Goal: Information Seeking & Learning: Learn about a topic

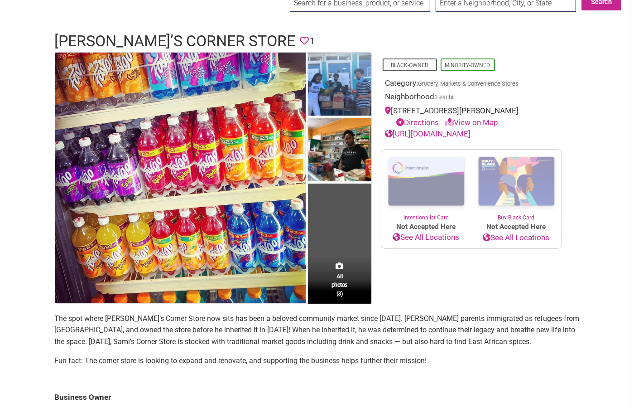
scroll to position [96, 0]
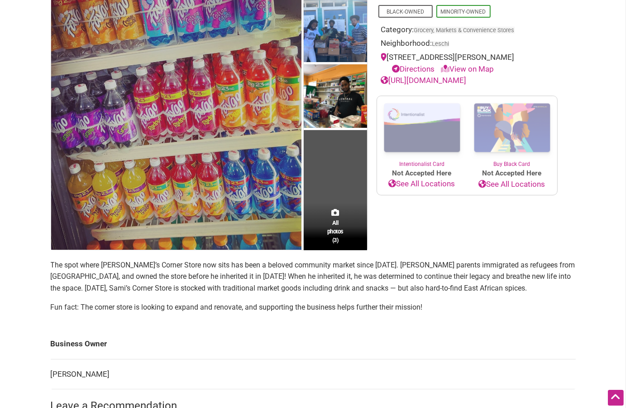
click at [218, 184] on img at bounding box center [176, 124] width 250 height 250
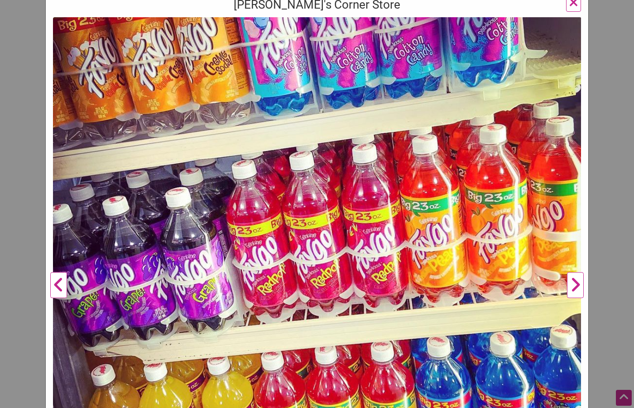
scroll to position [109, 0]
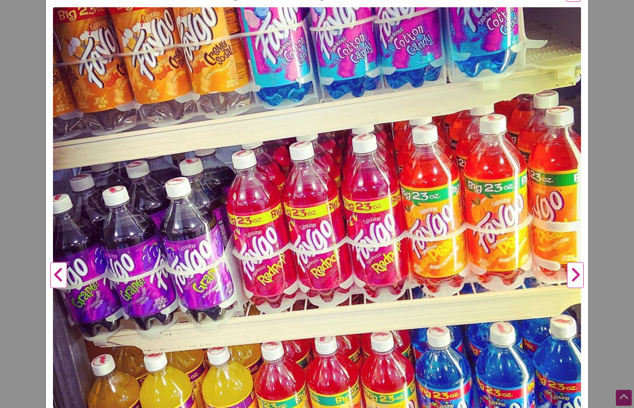
click at [572, 270] on button "Next" at bounding box center [575, 275] width 25 height 536
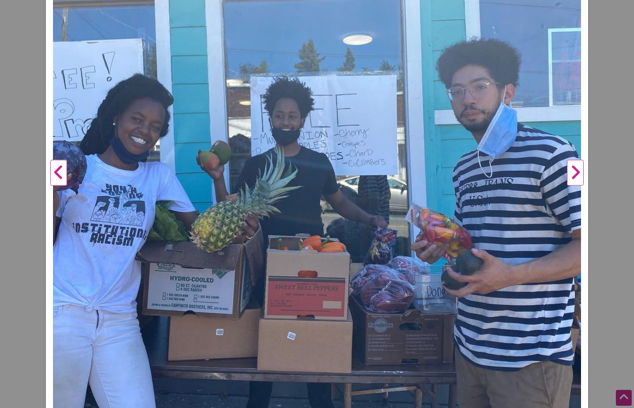
scroll to position [157, 0]
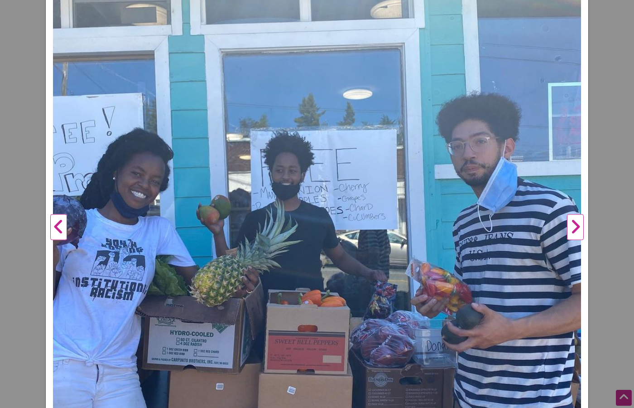
click at [573, 229] on button "Next" at bounding box center [575, 227] width 25 height 536
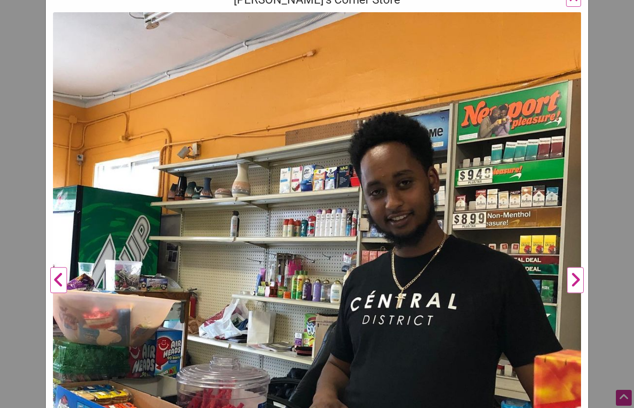
scroll to position [102, 0]
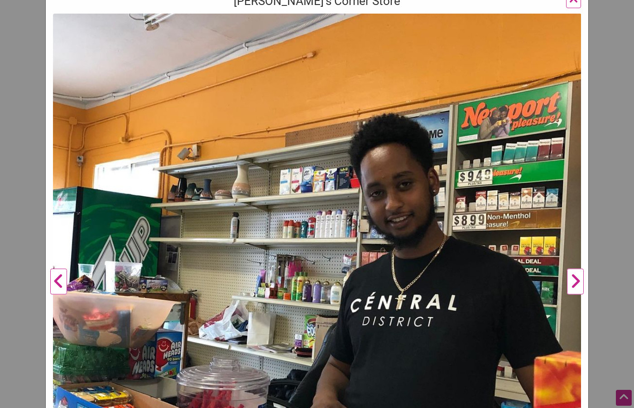
click at [573, 282] on button "Next" at bounding box center [575, 282] width 25 height 536
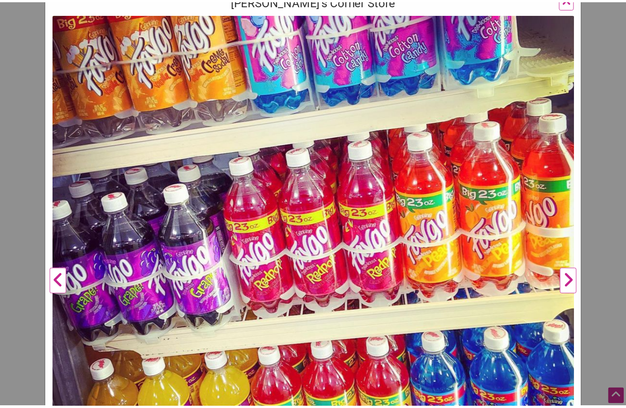
scroll to position [0, 0]
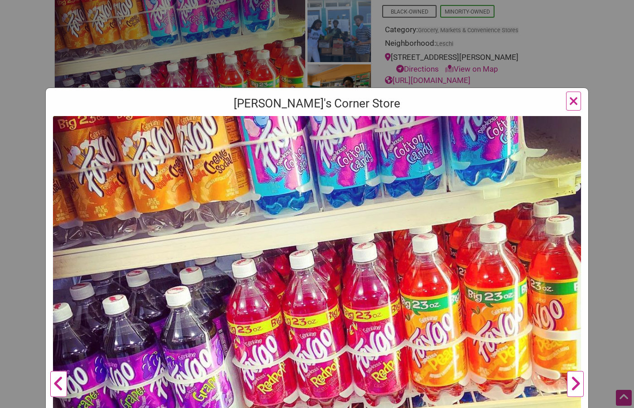
click at [569, 101] on span "×" at bounding box center [574, 100] width 10 height 21
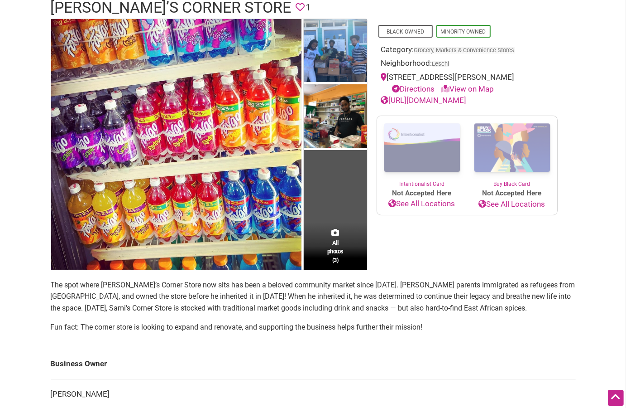
scroll to position [48, 0]
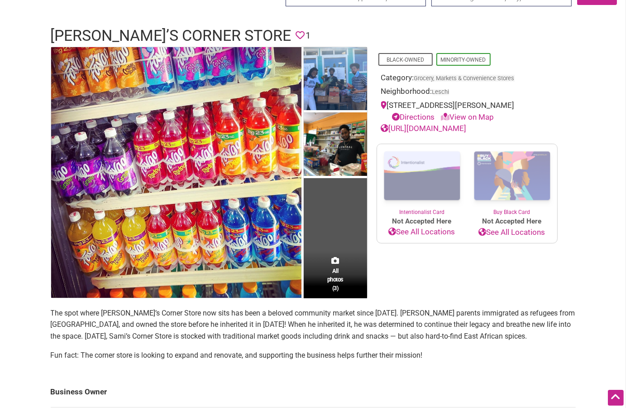
click at [439, 129] on link "https://www.instagram.com/samiscornerstore/" at bounding box center [424, 128] width 86 height 9
click at [424, 116] on link "Directions" at bounding box center [414, 116] width 43 height 9
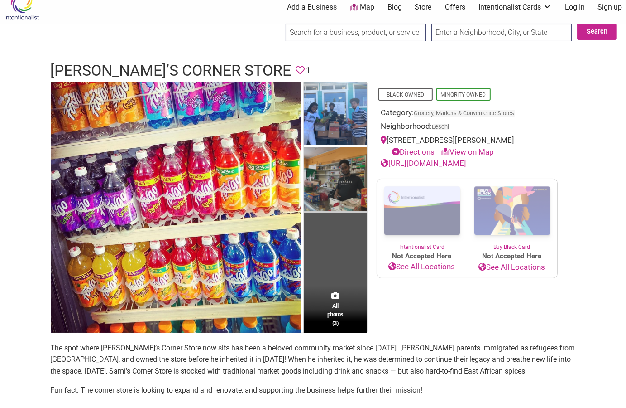
scroll to position [0, 0]
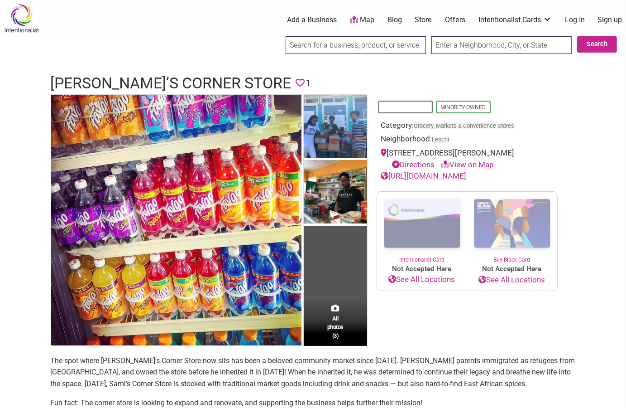
click at [417, 106] on link "Black-Owned" at bounding box center [406, 107] width 38 height 6
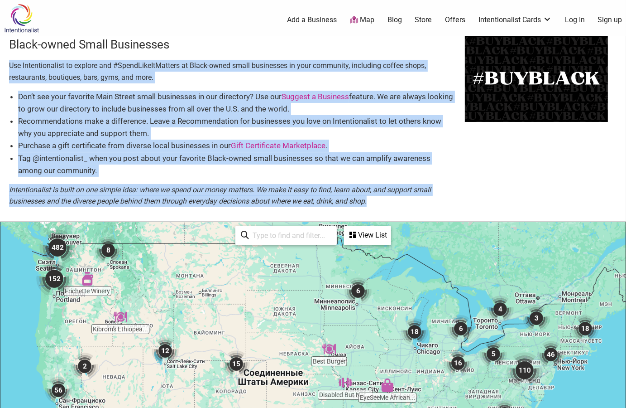
drag, startPoint x: 10, startPoint y: 64, endPoint x: 375, endPoint y: 205, distance: 391.2
click at [375, 205] on div "Black-owned Small Businesses Use Intentionalist to explore and #SpendLikeItMatt…" at bounding box center [237, 128] width 456 height 185
copy div "Use Intentionalist to explore and #SpendLikeItMatters at Black-owned small busi…"
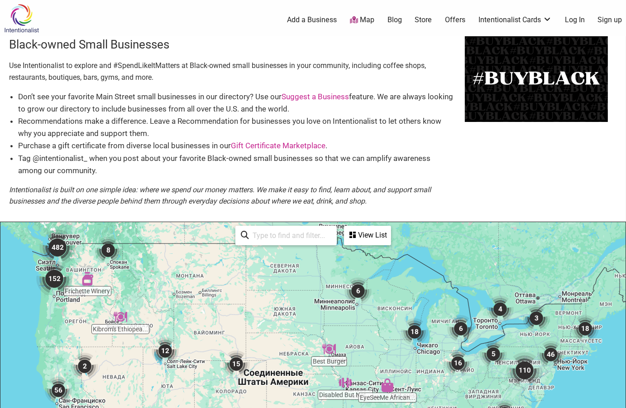
click at [499, 176] on div "Black-owned Small Businesses Use Intentionalist to explore and #SpendLikeItMatt…" at bounding box center [313, 128] width 626 height 185
click at [290, 147] on link "Gift Certificate Marketplace" at bounding box center [278, 145] width 95 height 9
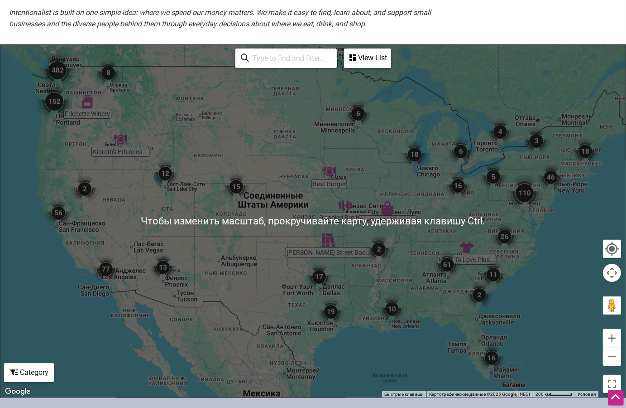
scroll to position [191, 0]
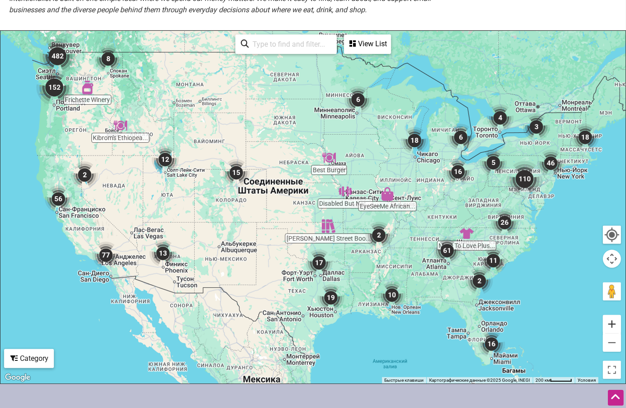
click at [615, 322] on button "Увеличить" at bounding box center [612, 324] width 18 height 18
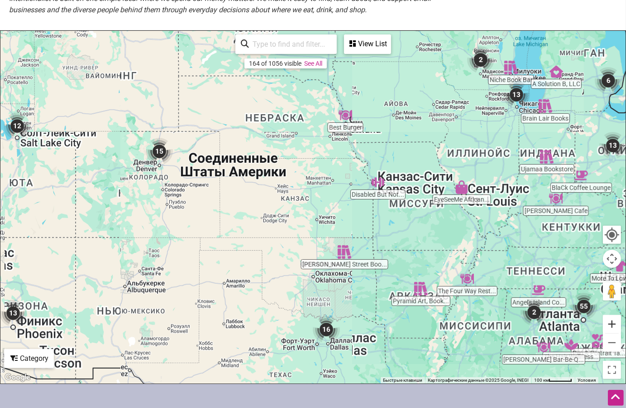
click at [615, 322] on button "Увеличить" at bounding box center [612, 324] width 18 height 18
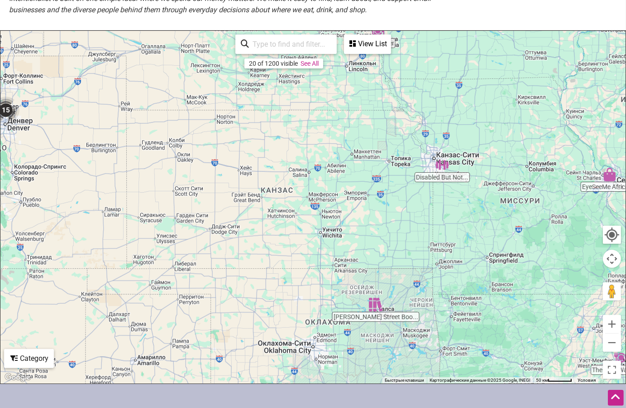
click at [445, 178] on div at bounding box center [312, 207] width 625 height 352
click at [373, 45] on div "View List" at bounding box center [367, 43] width 45 height 17
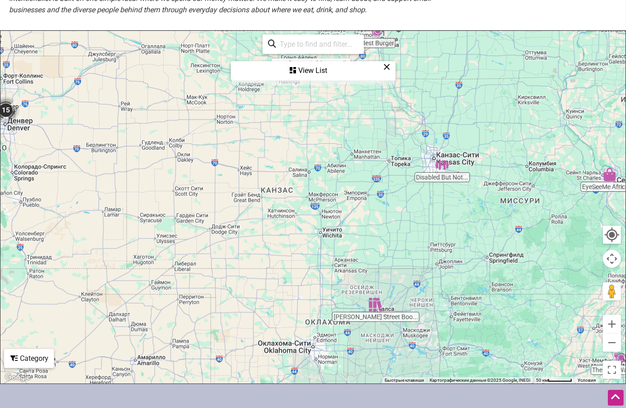
click at [316, 70] on div "View List" at bounding box center [313, 70] width 163 height 17
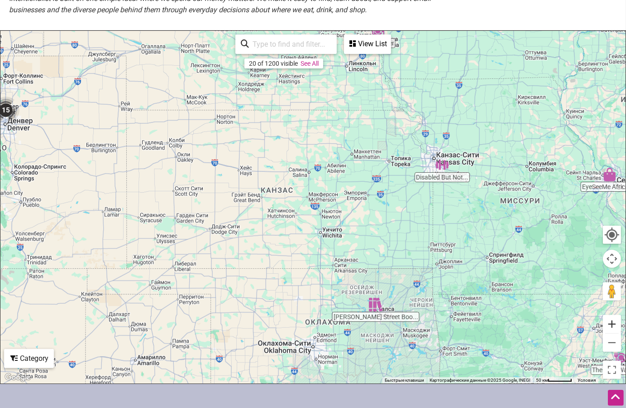
click at [613, 324] on button "Увеличить" at bounding box center [612, 324] width 18 height 18
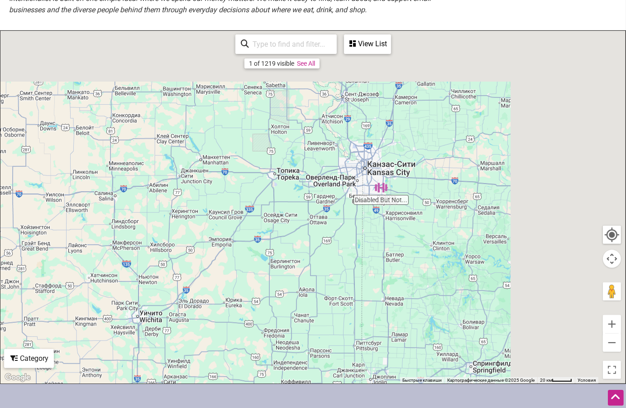
drag, startPoint x: 520, startPoint y: 207, endPoint x: 317, endPoint y: 288, distance: 218.3
click at [317, 288] on div at bounding box center [312, 207] width 625 height 352
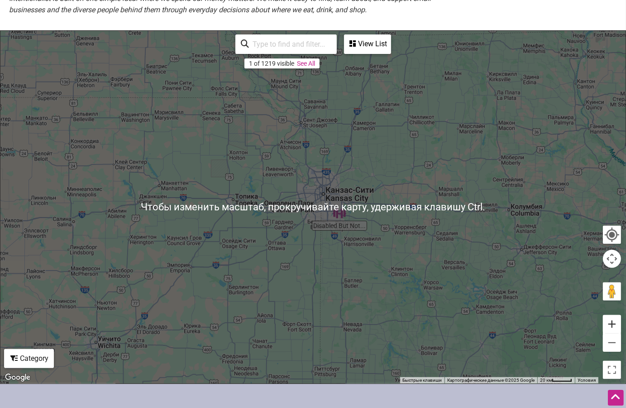
click at [610, 323] on button "Увеличить" at bounding box center [612, 324] width 18 height 18
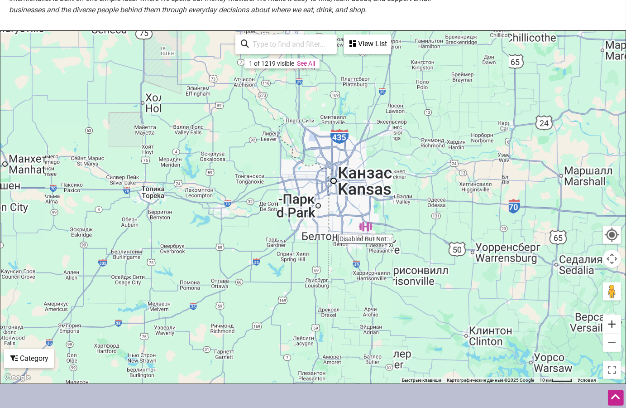
click at [610, 323] on button "Увеличить" at bounding box center [612, 324] width 18 height 18
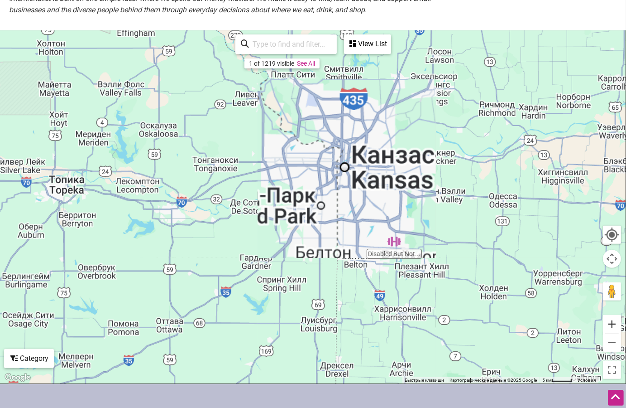
click at [610, 323] on button "Увеличить" at bounding box center [612, 324] width 18 height 18
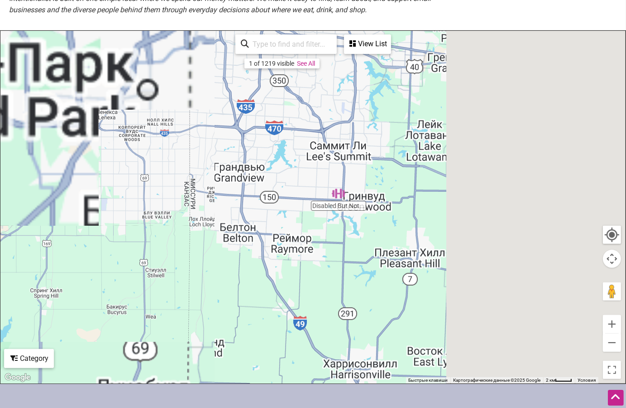
drag, startPoint x: 541, startPoint y: 263, endPoint x: 350, endPoint y: 144, distance: 224.4
click at [350, 144] on div at bounding box center [312, 207] width 625 height 352
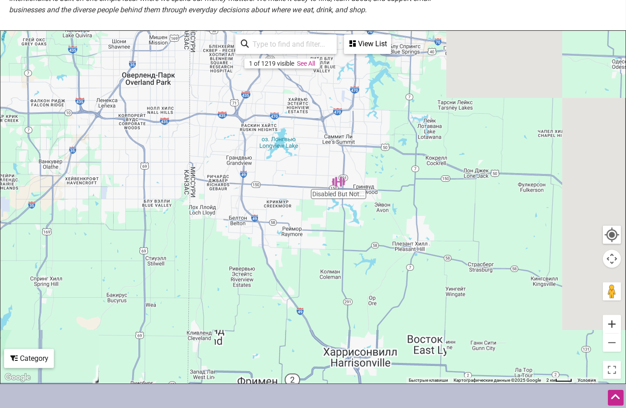
click at [615, 326] on button "Увеличить" at bounding box center [612, 324] width 18 height 18
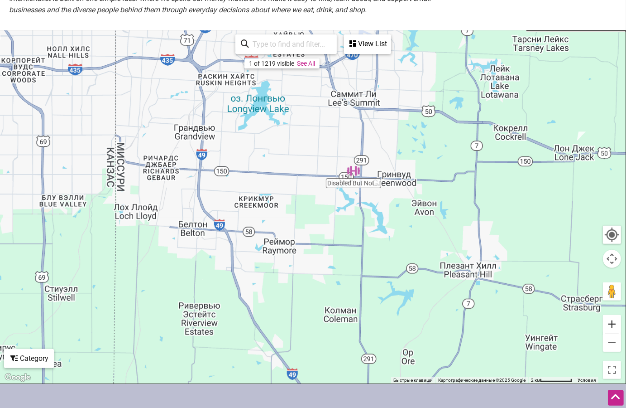
click at [615, 326] on button "Увеличить" at bounding box center [612, 324] width 18 height 18
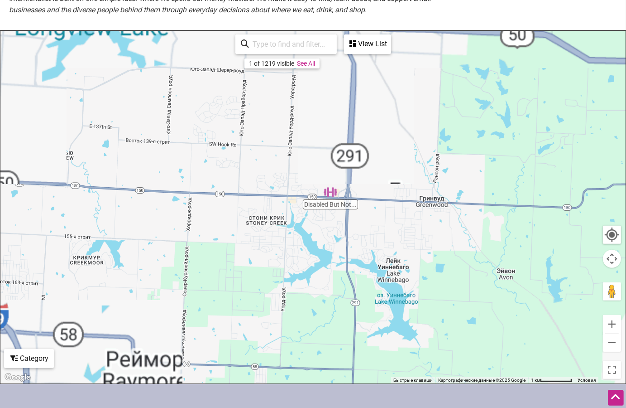
drag, startPoint x: 446, startPoint y: 169, endPoint x: 373, endPoint y: 228, distance: 94.1
click at [373, 228] on div at bounding box center [312, 207] width 625 height 352
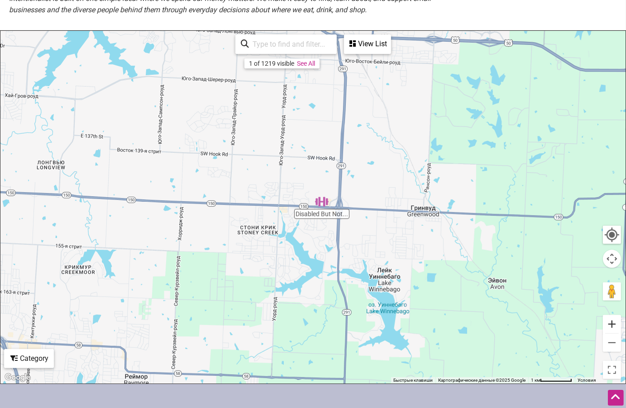
click at [617, 323] on button "Увеличить" at bounding box center [612, 324] width 18 height 18
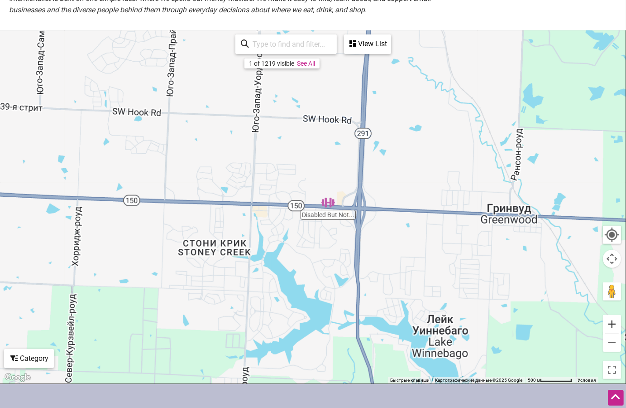
click at [617, 323] on button "Увеличить" at bounding box center [612, 324] width 18 height 18
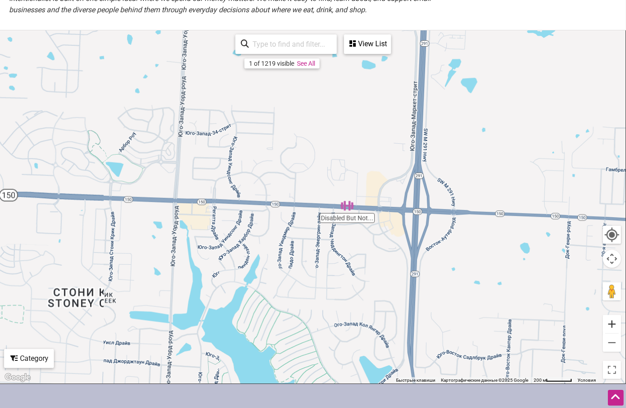
click at [617, 323] on button "Увеличить" at bounding box center [612, 324] width 18 height 18
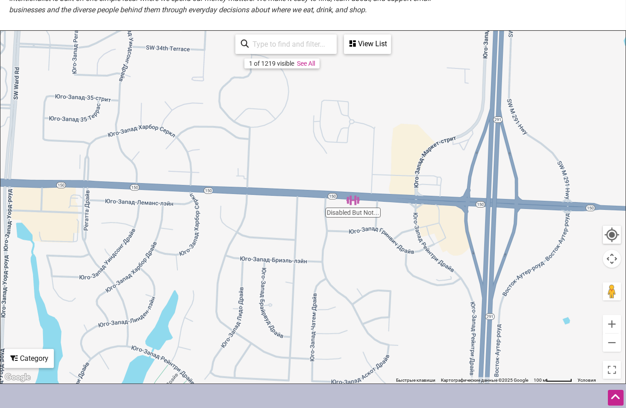
drag, startPoint x: 441, startPoint y: 252, endPoint x: 383, endPoint y: 240, distance: 59.7
click at [383, 240] on div at bounding box center [312, 207] width 625 height 352
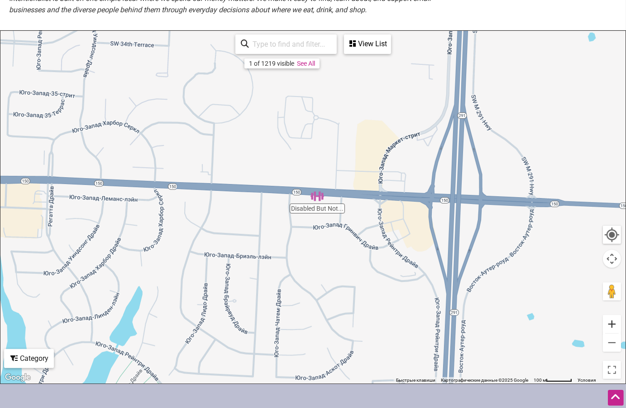
click at [610, 326] on button "Увеличить" at bounding box center [612, 324] width 18 height 18
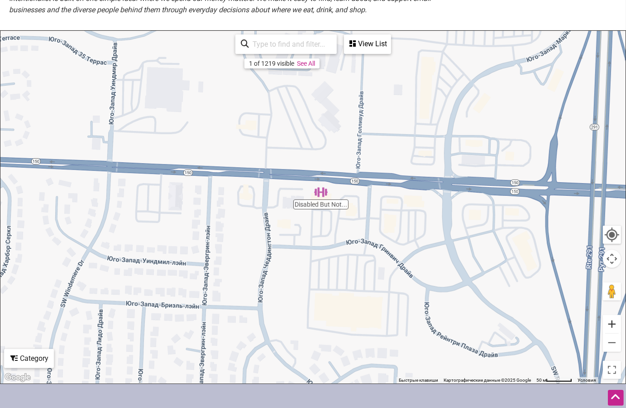
click at [610, 326] on button "Увеличить" at bounding box center [612, 324] width 18 height 18
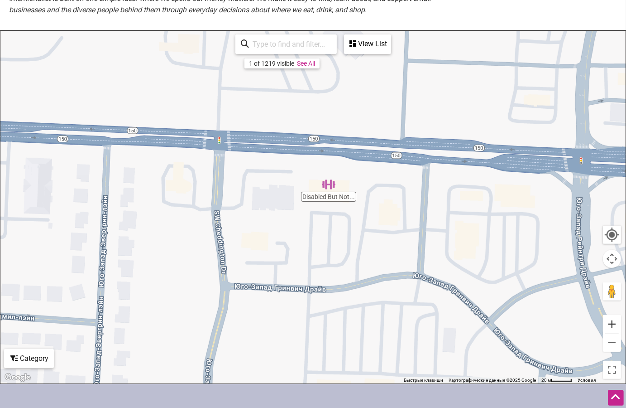
click at [610, 326] on button "Увеличить" at bounding box center [612, 324] width 18 height 18
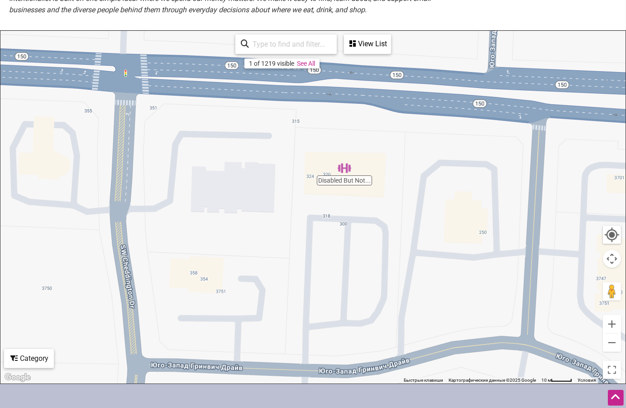
click at [346, 170] on img "Disabled But Not Really" at bounding box center [345, 168] width 14 height 14
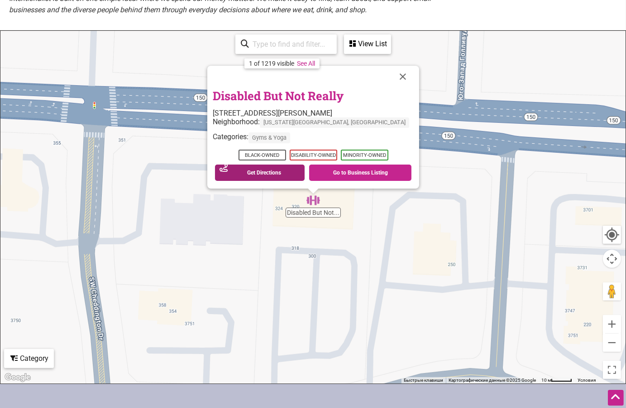
click at [278, 173] on link "Get Directions" at bounding box center [260, 172] width 90 height 16
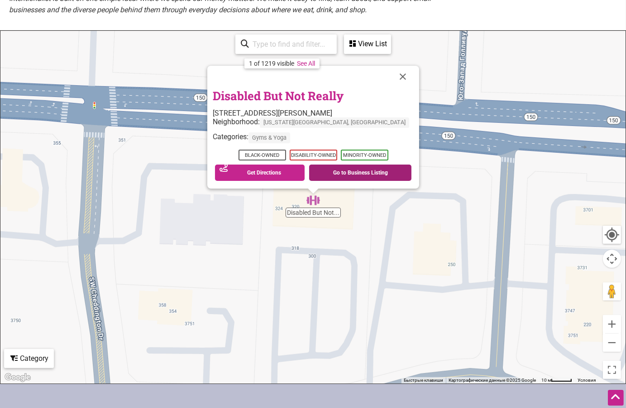
click at [334, 173] on link "Go to Business Listing" at bounding box center [360, 172] width 102 height 16
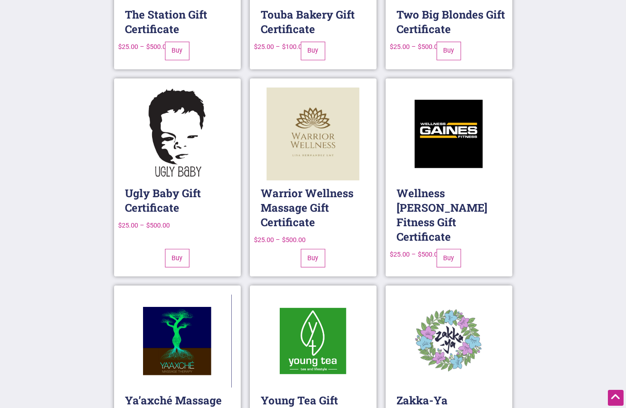
scroll to position [9605, 0]
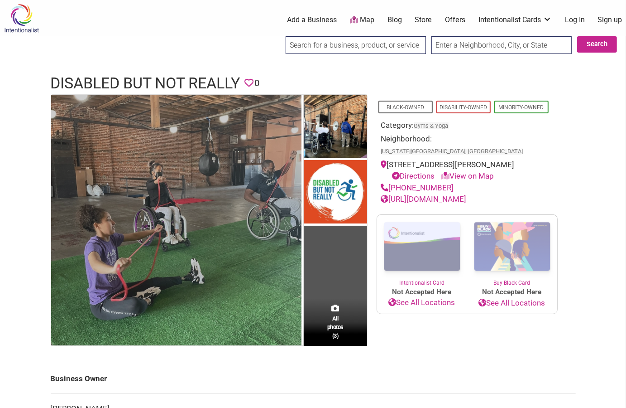
click at [158, 225] on img at bounding box center [176, 220] width 250 height 250
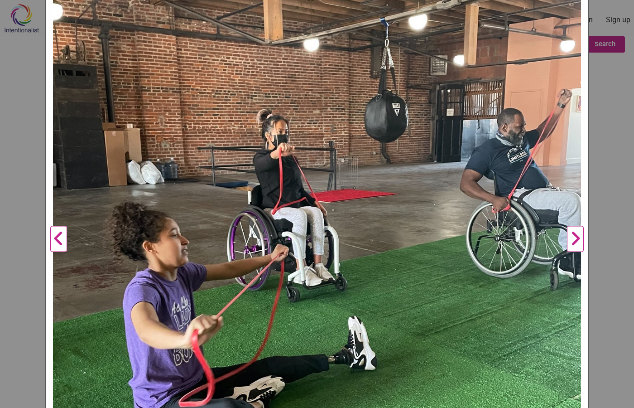
scroll to position [163, 0]
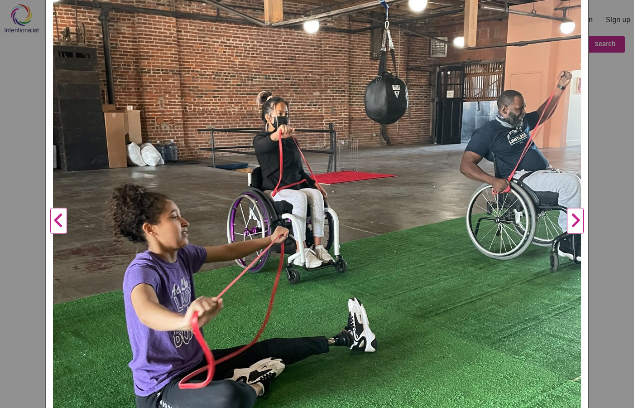
click at [570, 218] on button "Next" at bounding box center [575, 221] width 25 height 536
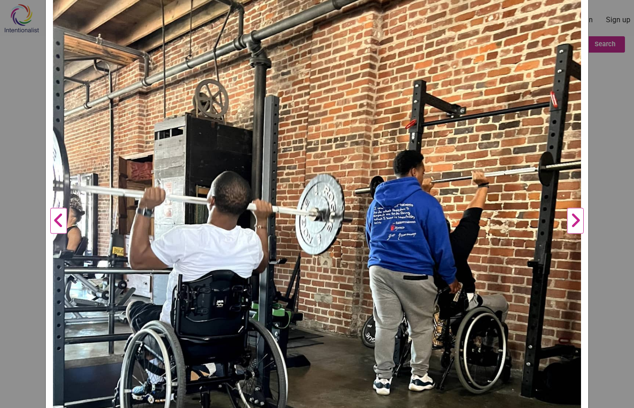
click at [570, 218] on button "Next" at bounding box center [575, 221] width 25 height 536
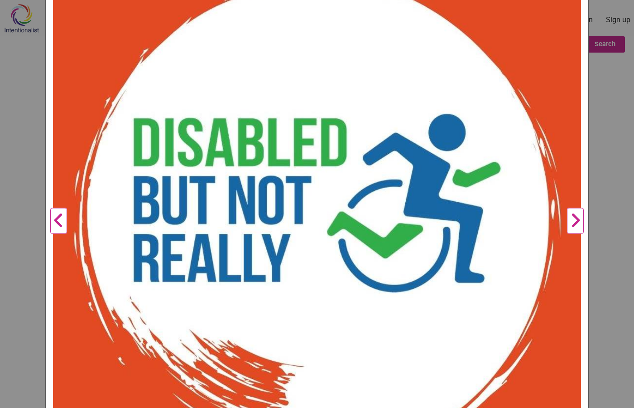
click at [570, 218] on button "Next" at bounding box center [575, 221] width 25 height 536
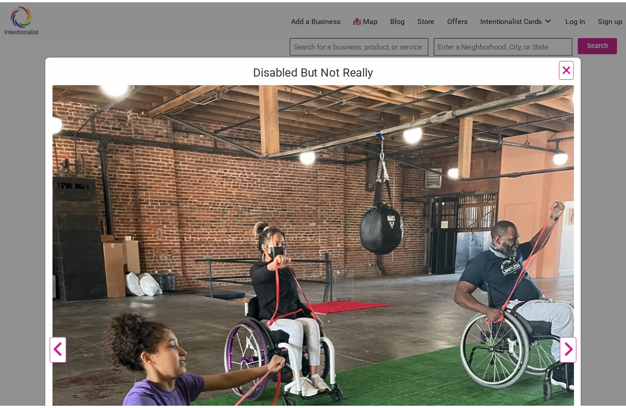
scroll to position [0, 0]
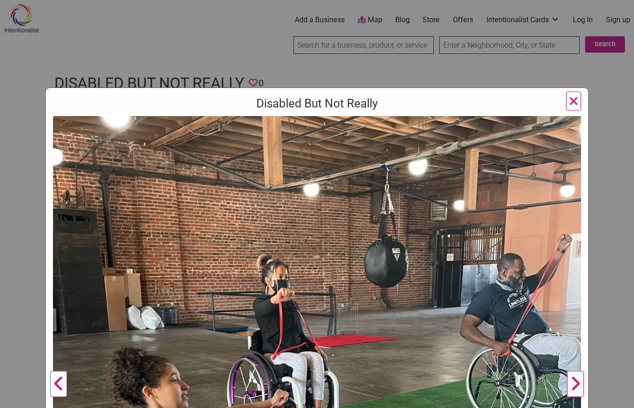
click at [571, 101] on span "×" at bounding box center [574, 100] width 10 height 21
